Goal: Task Accomplishment & Management: Manage account settings

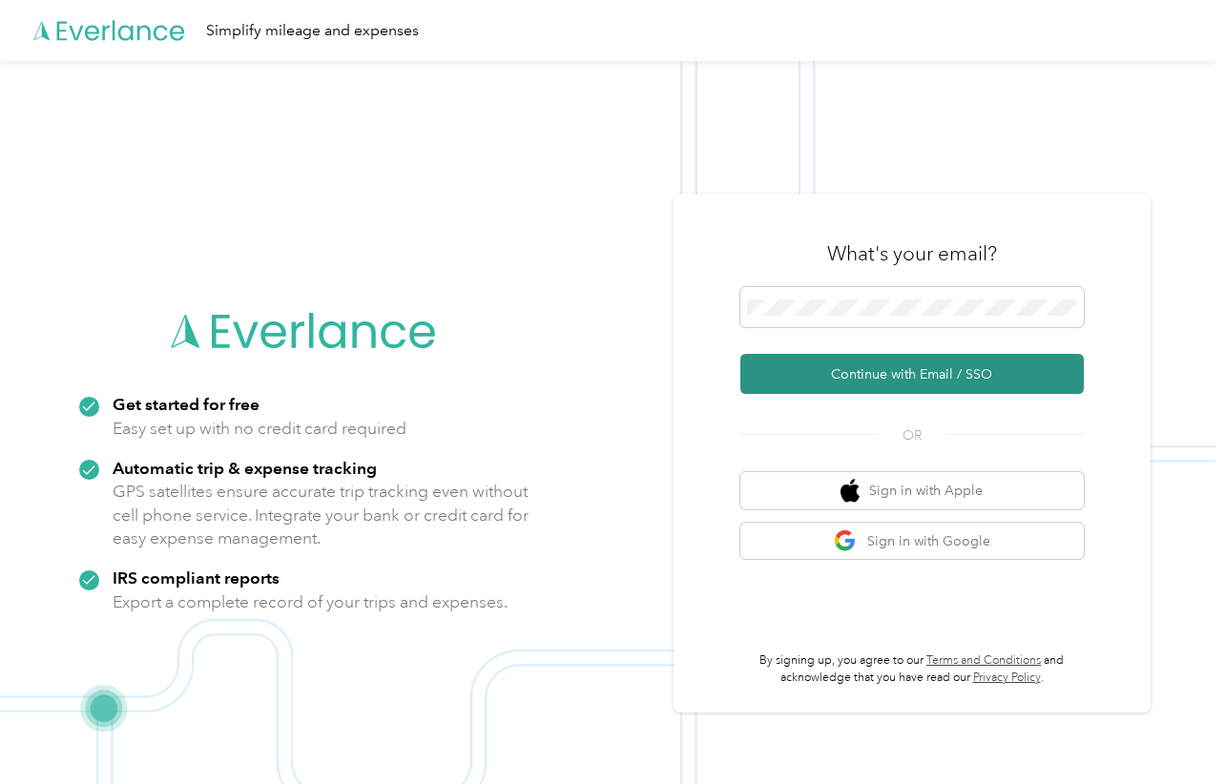
click at [817, 367] on button "Continue with Email / SSO" at bounding box center [913, 374] width 344 height 40
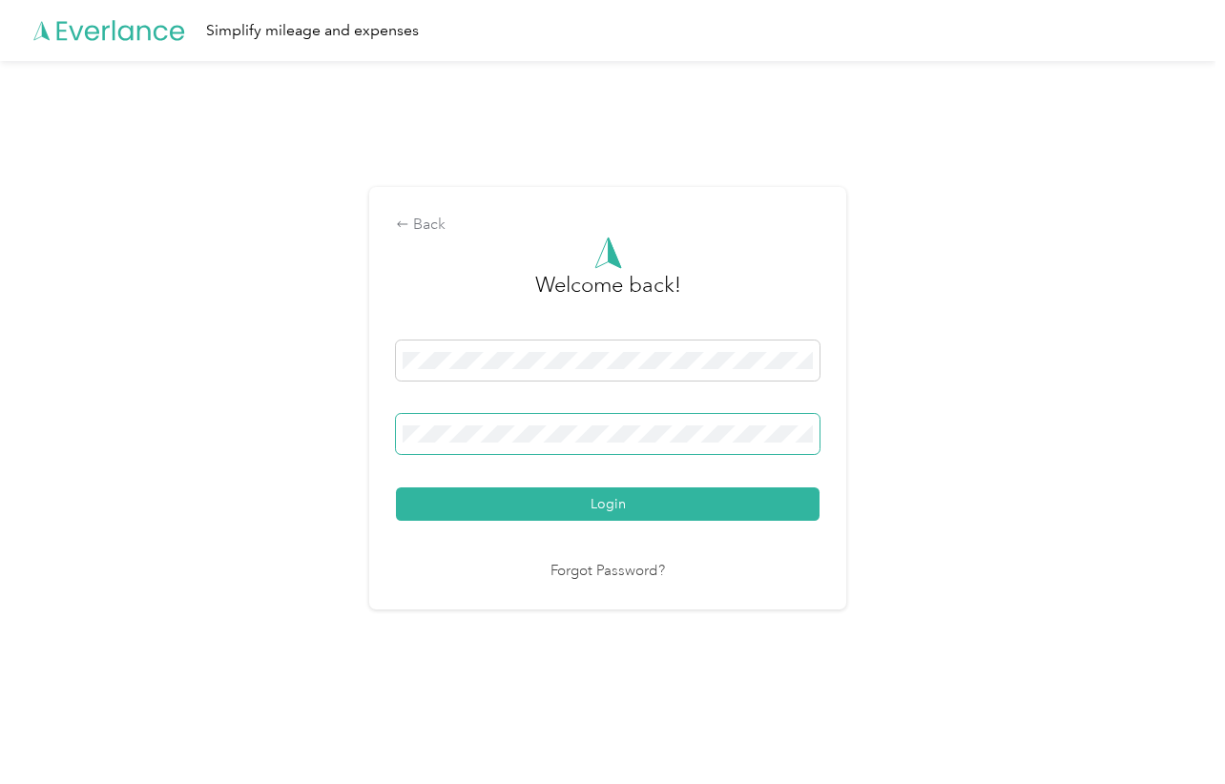
click at [396, 488] on button "Login" at bounding box center [608, 504] width 424 height 33
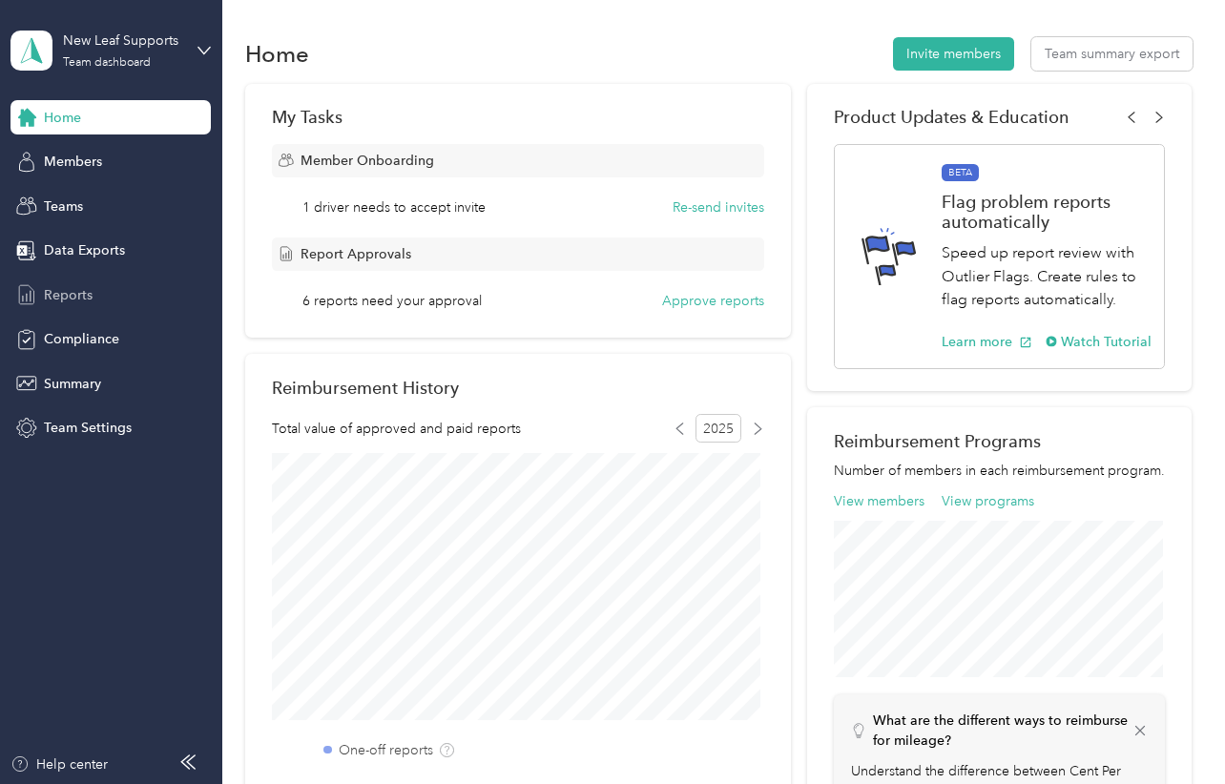
click at [69, 289] on span "Reports" at bounding box center [68, 295] width 49 height 20
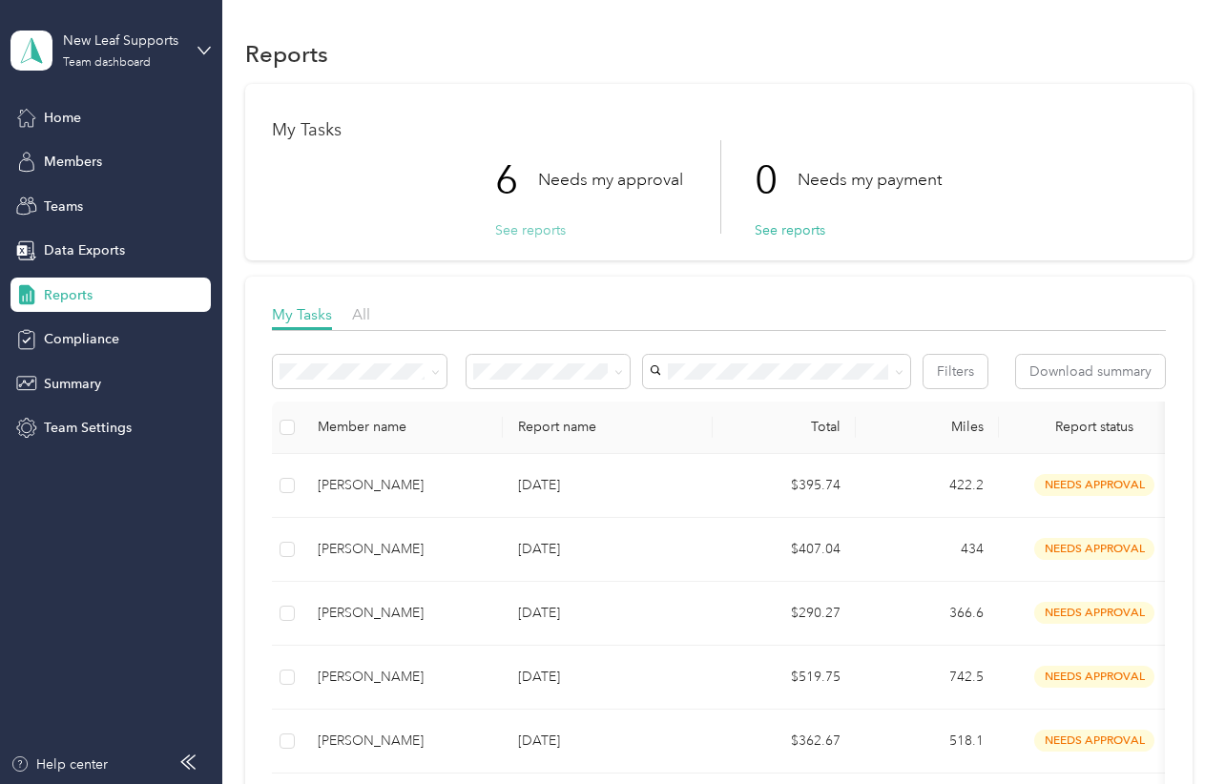
click at [533, 232] on button "See reports" at bounding box center [530, 230] width 71 height 20
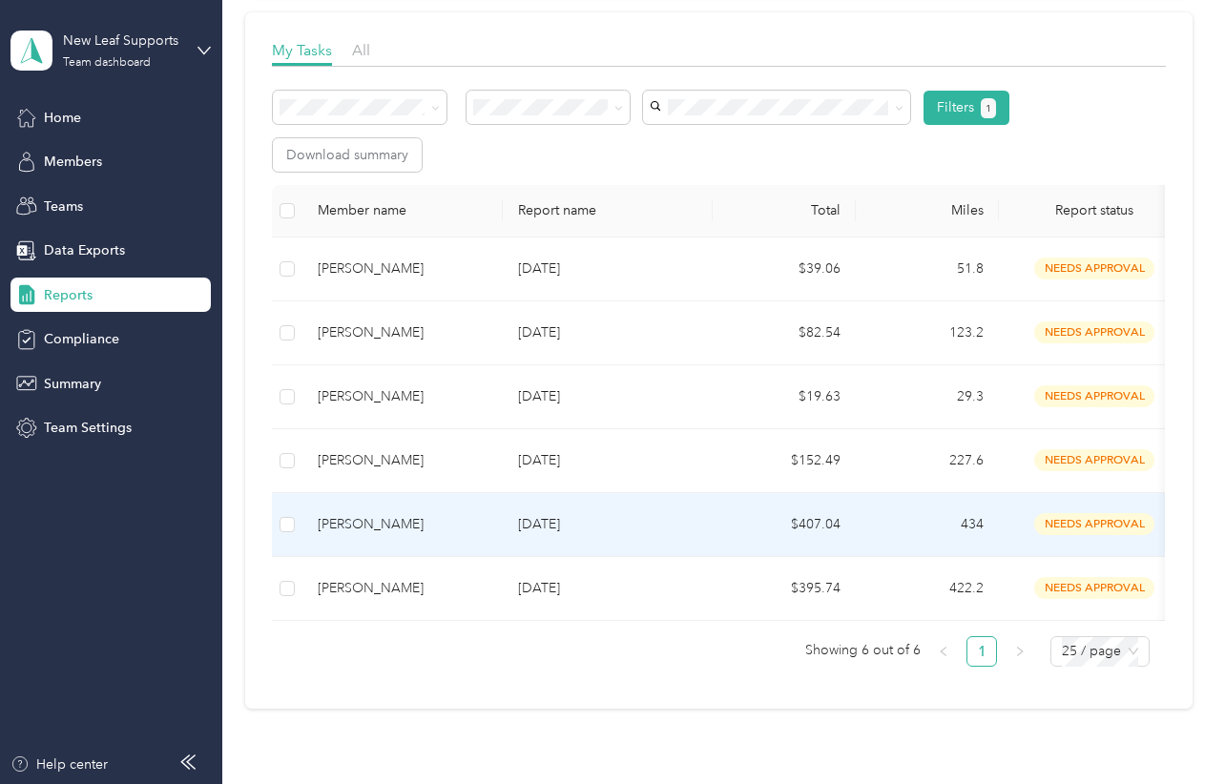
scroll to position [318, 0]
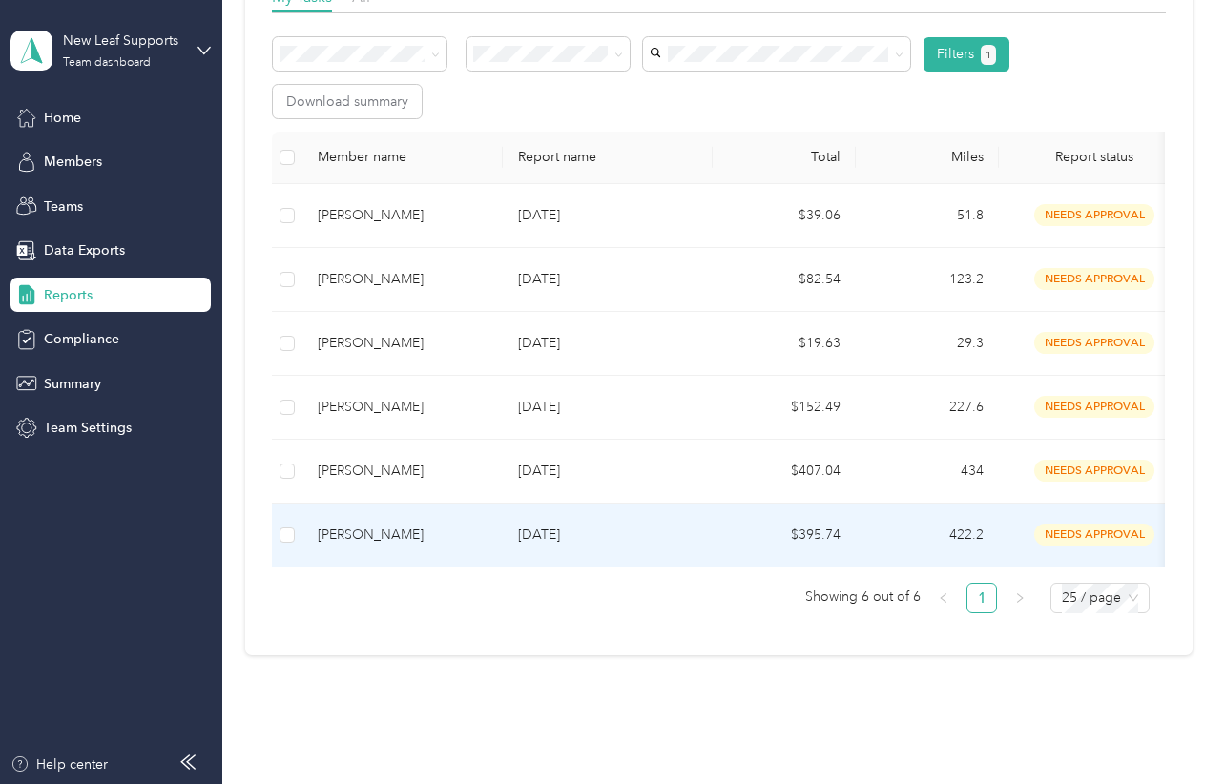
click at [564, 532] on p "[DATE]" at bounding box center [607, 535] width 179 height 21
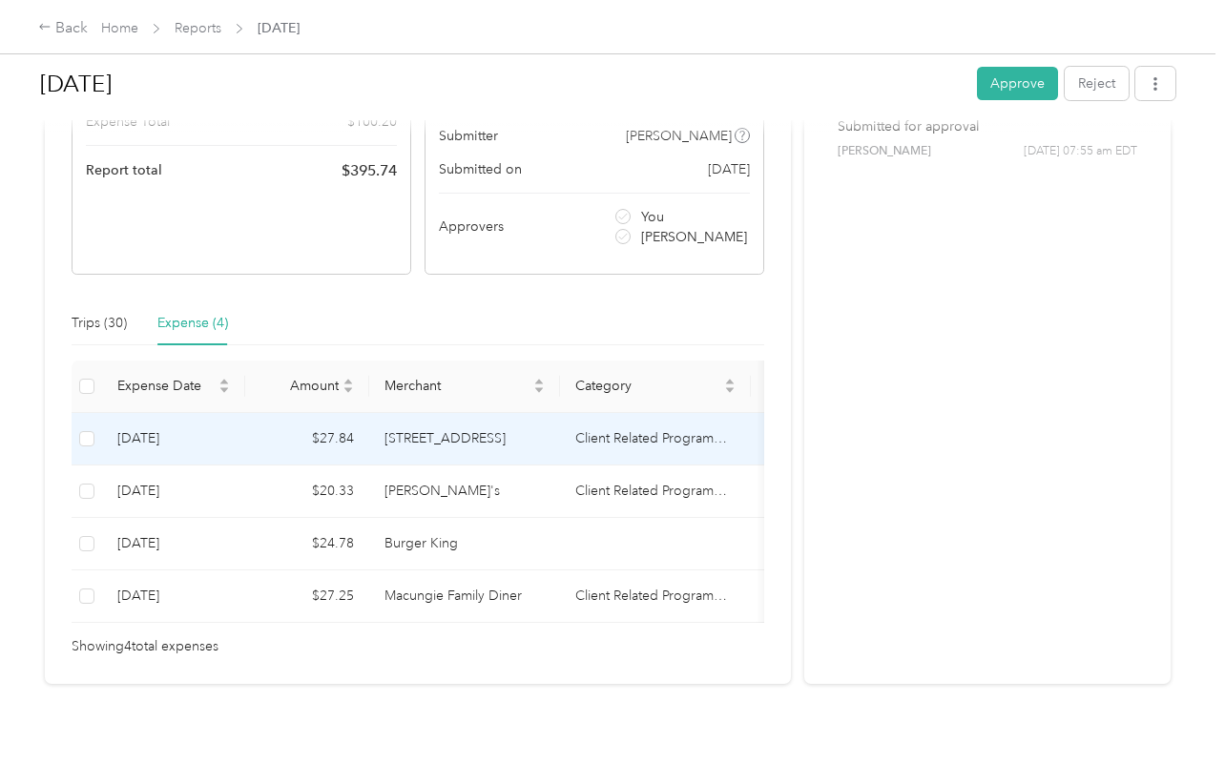
scroll to position [311, 0]
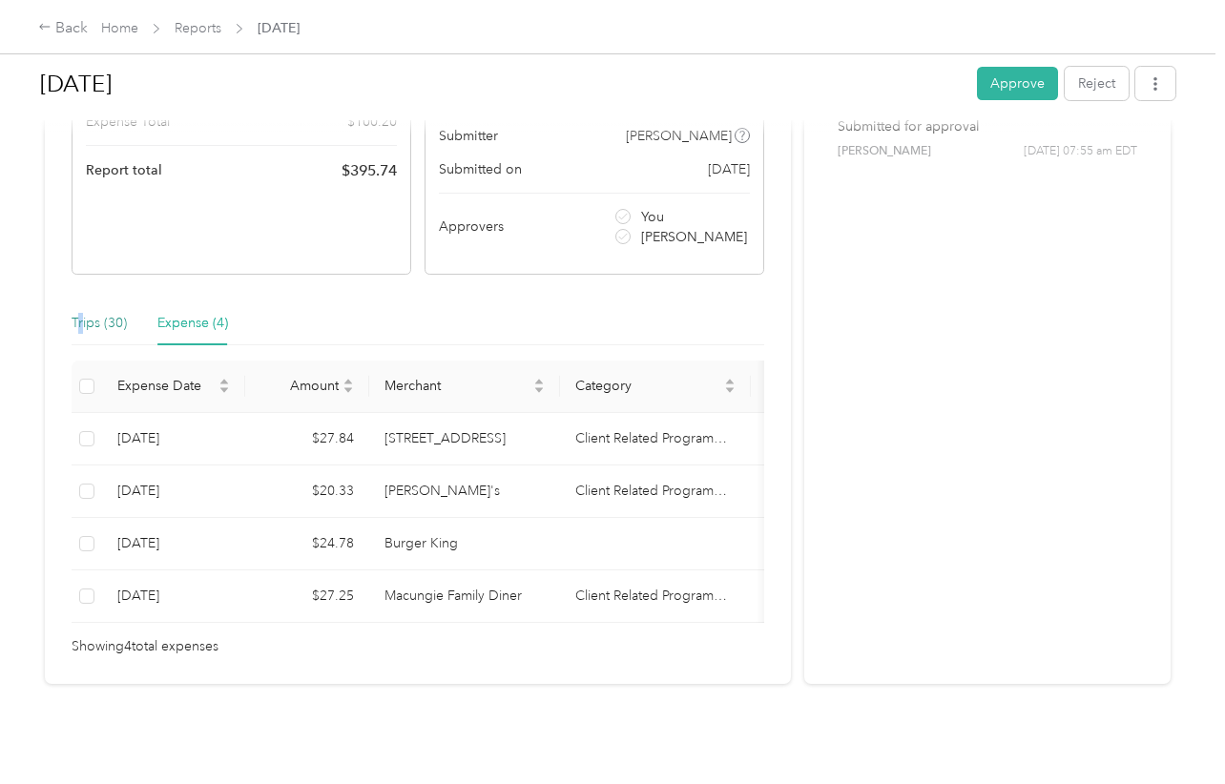
click at [80, 313] on div "Trips (30)" at bounding box center [99, 323] width 55 height 21
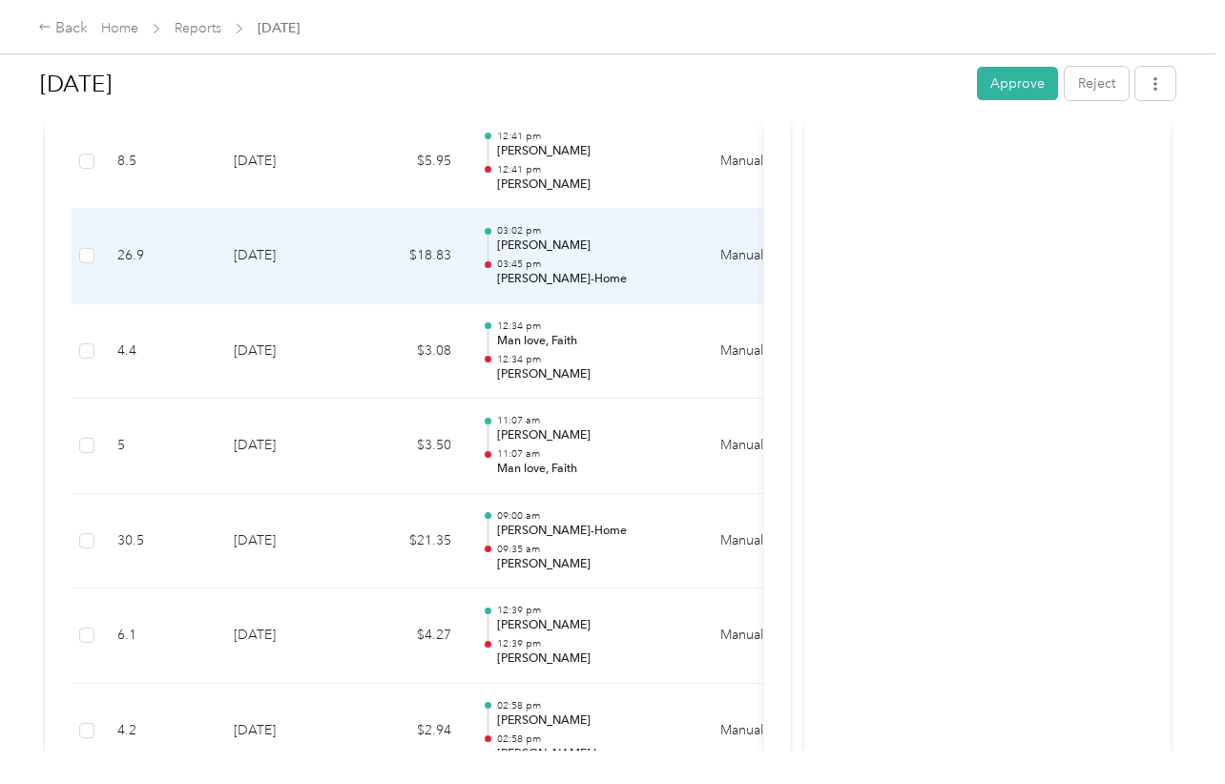
scroll to position [788, 0]
